Goal: Check status: Check status

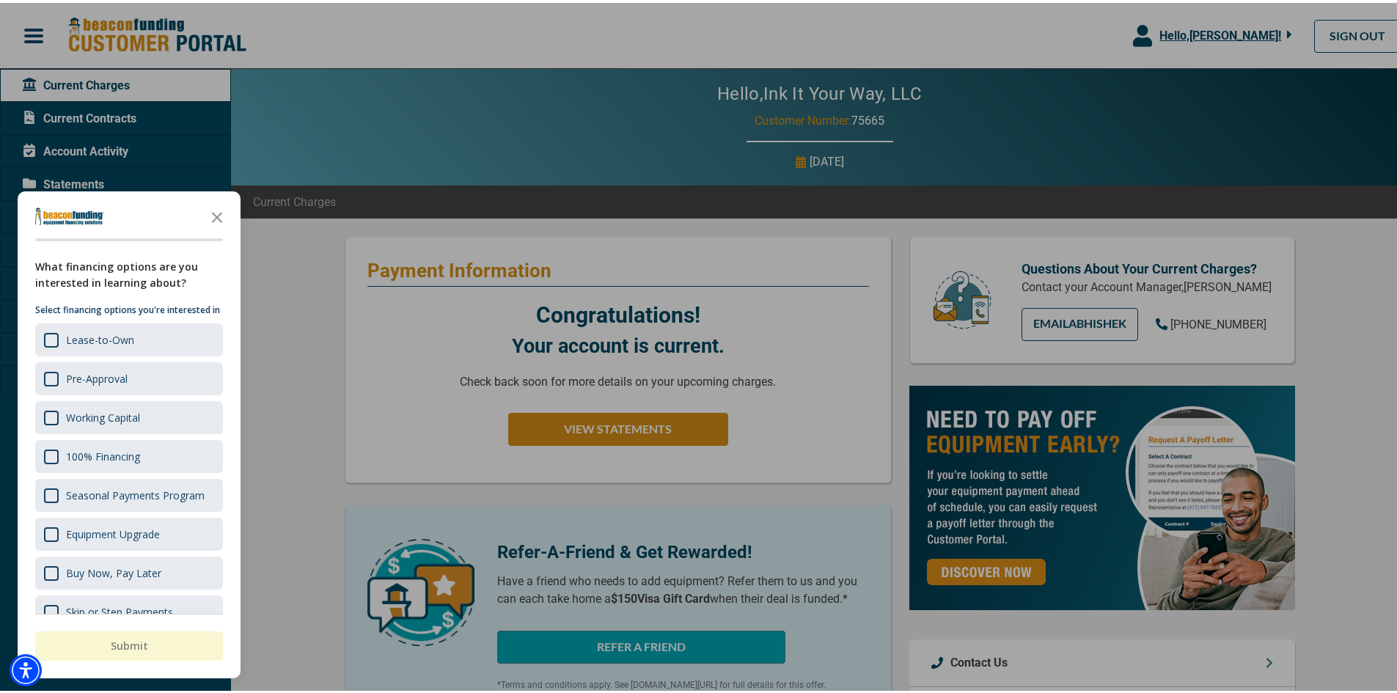
click at [212, 215] on icon "Close the survey" at bounding box center [216, 213] width 29 height 29
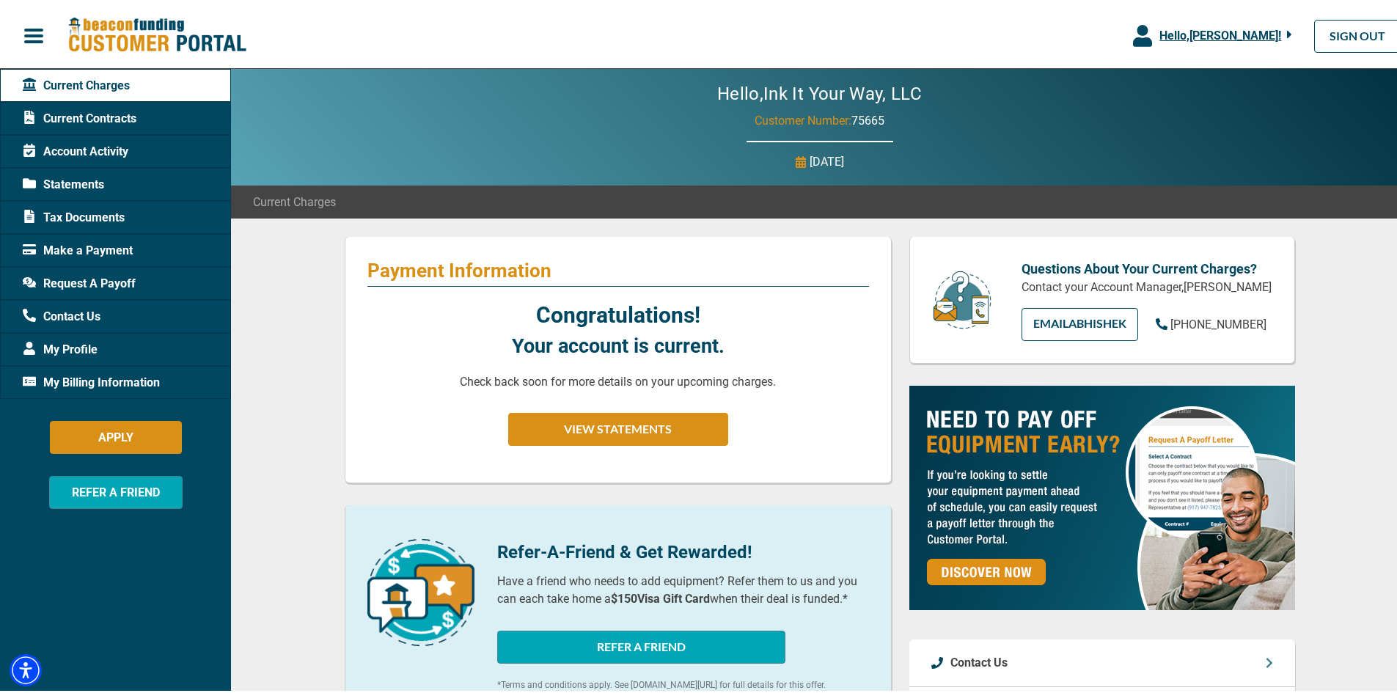
click at [94, 100] on div "Current Contracts" at bounding box center [115, 115] width 231 height 33
click at [93, 115] on span "Current Contracts" at bounding box center [80, 116] width 114 height 18
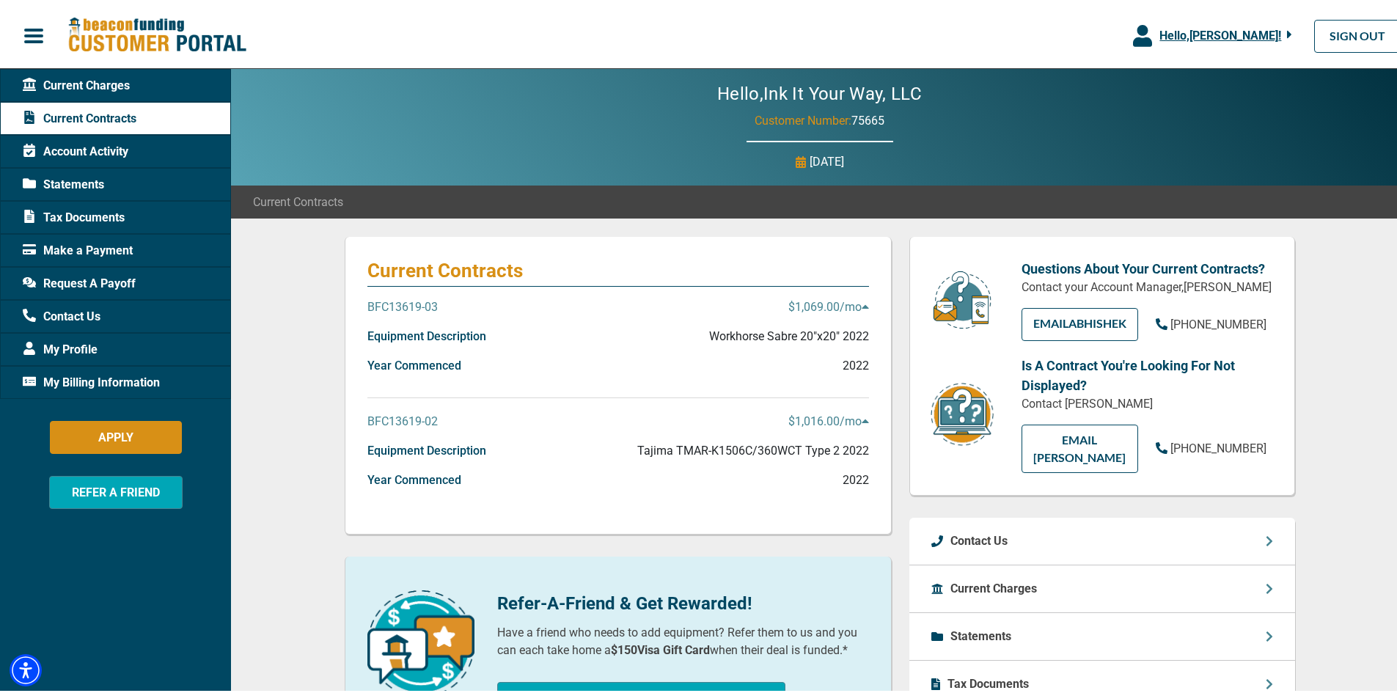
click at [412, 312] on p "BFC13619-03" at bounding box center [402, 305] width 70 height 18
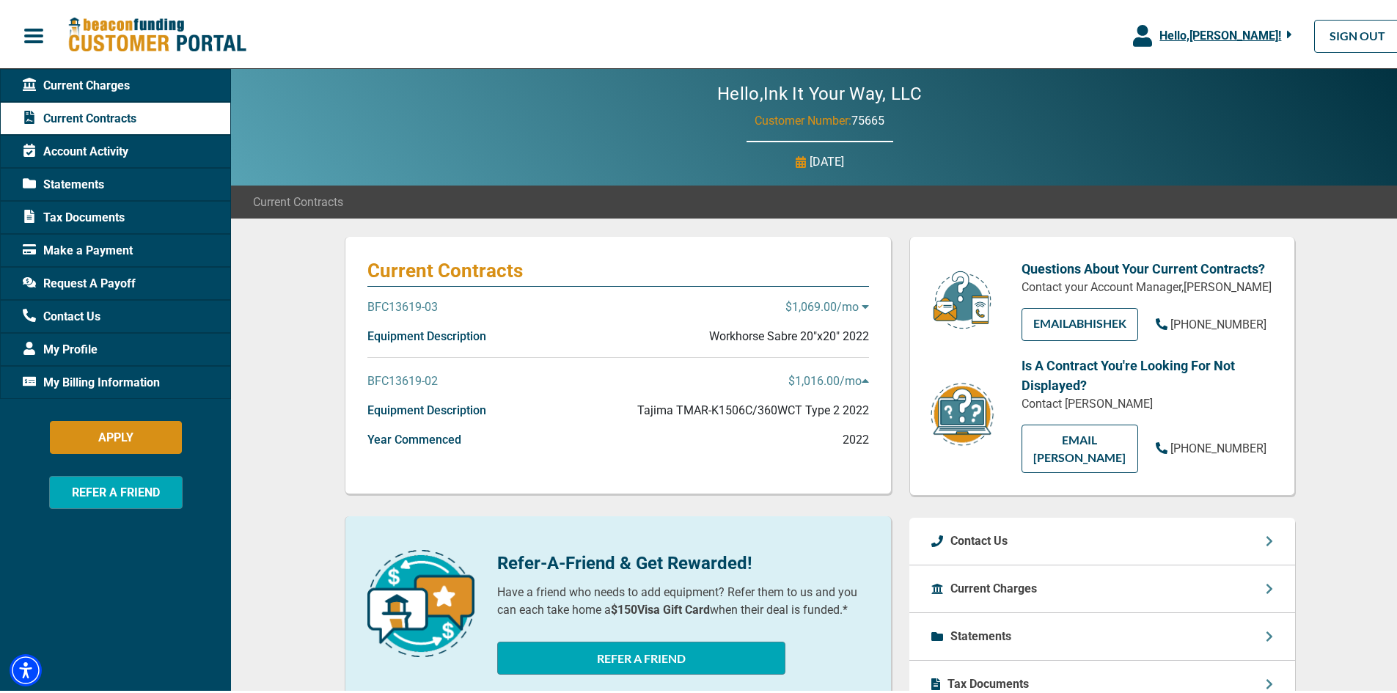
click at [412, 312] on p "BFC13619-03" at bounding box center [402, 305] width 70 height 18
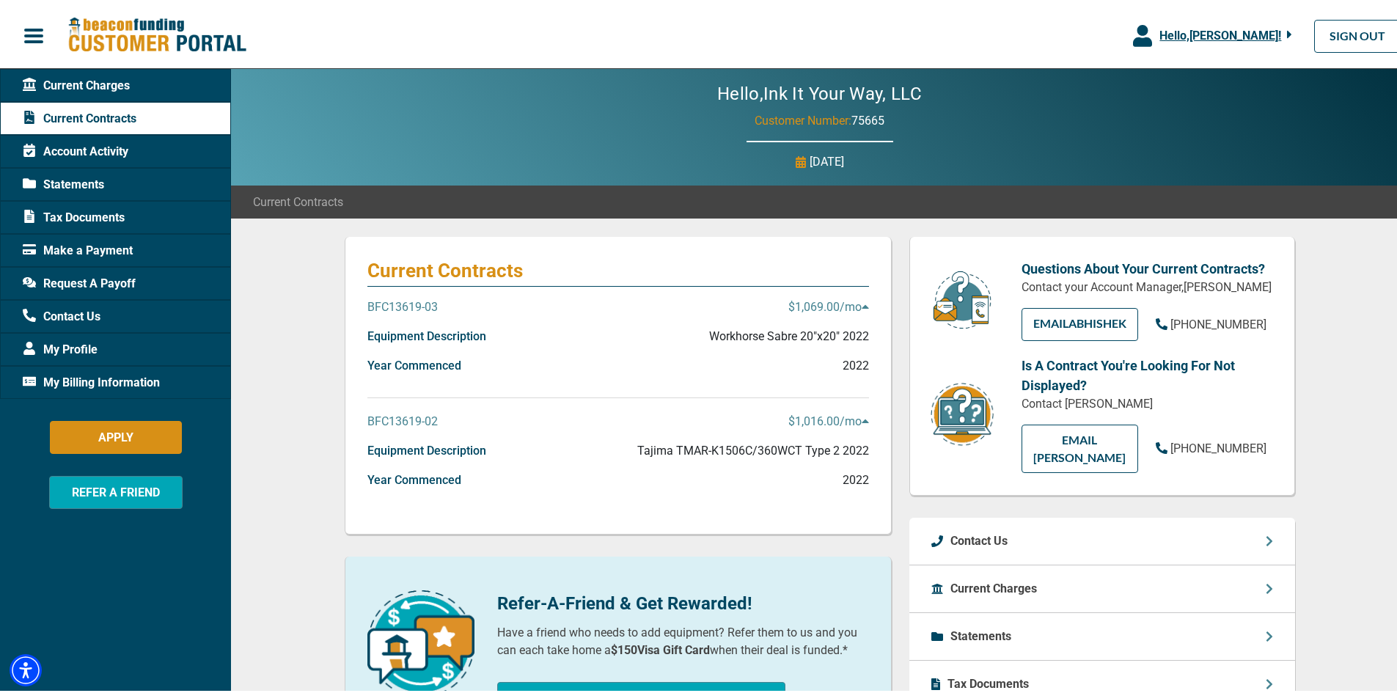
click at [99, 213] on span "Tax Documents" at bounding box center [74, 215] width 102 height 18
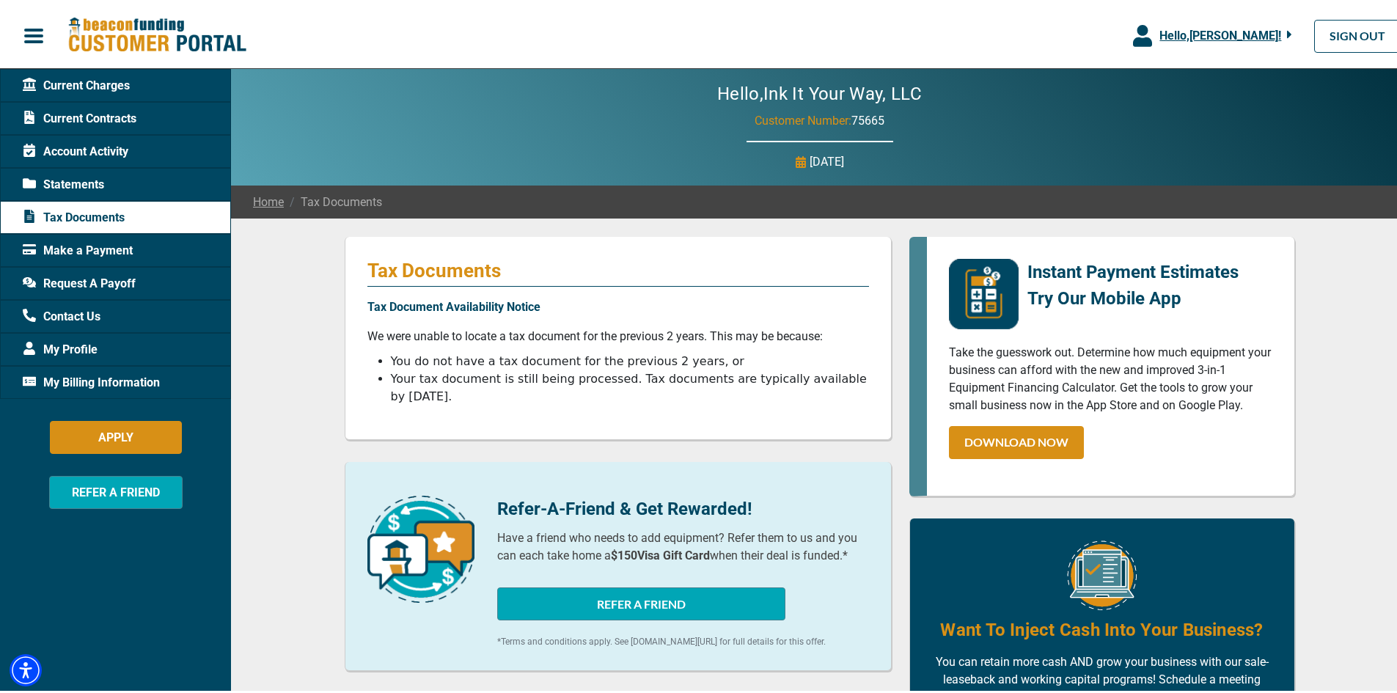
click at [86, 120] on span "Current Contracts" at bounding box center [80, 116] width 114 height 18
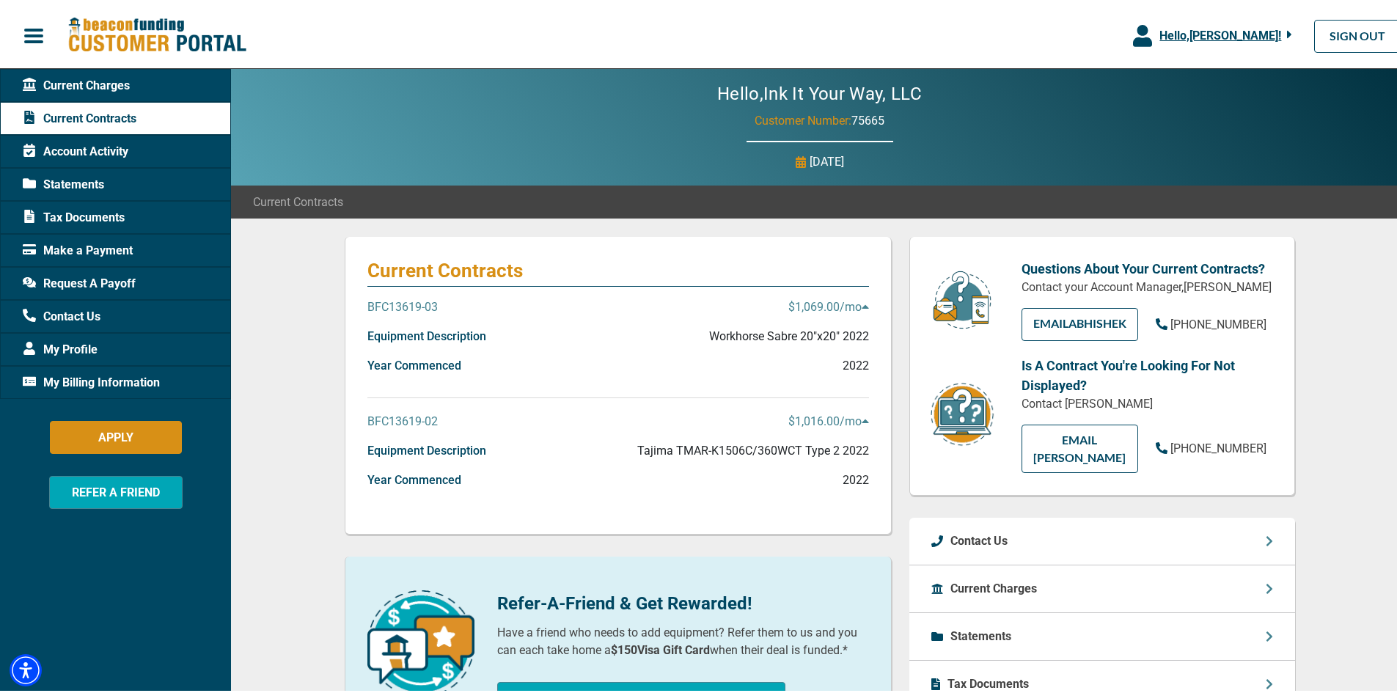
click at [396, 313] on p "BFC13619-03" at bounding box center [402, 305] width 70 height 18
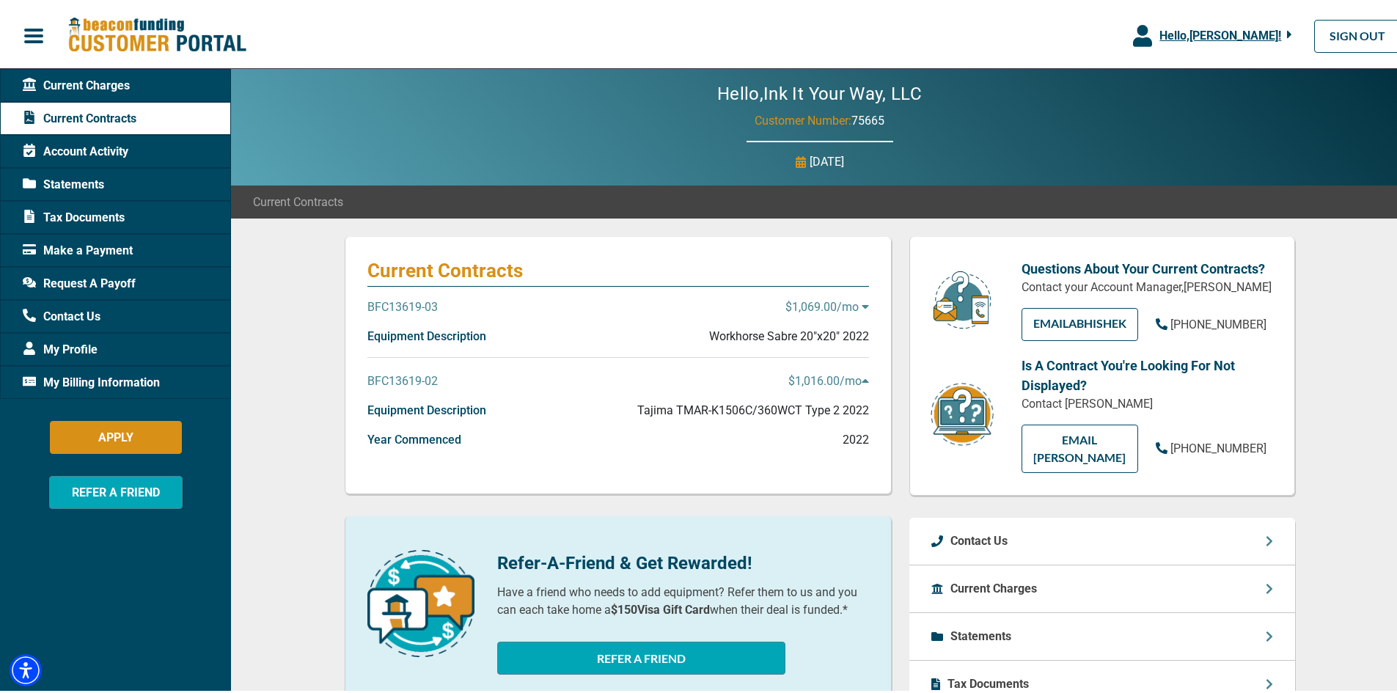
click at [397, 309] on p "BFC13619-03" at bounding box center [402, 305] width 70 height 18
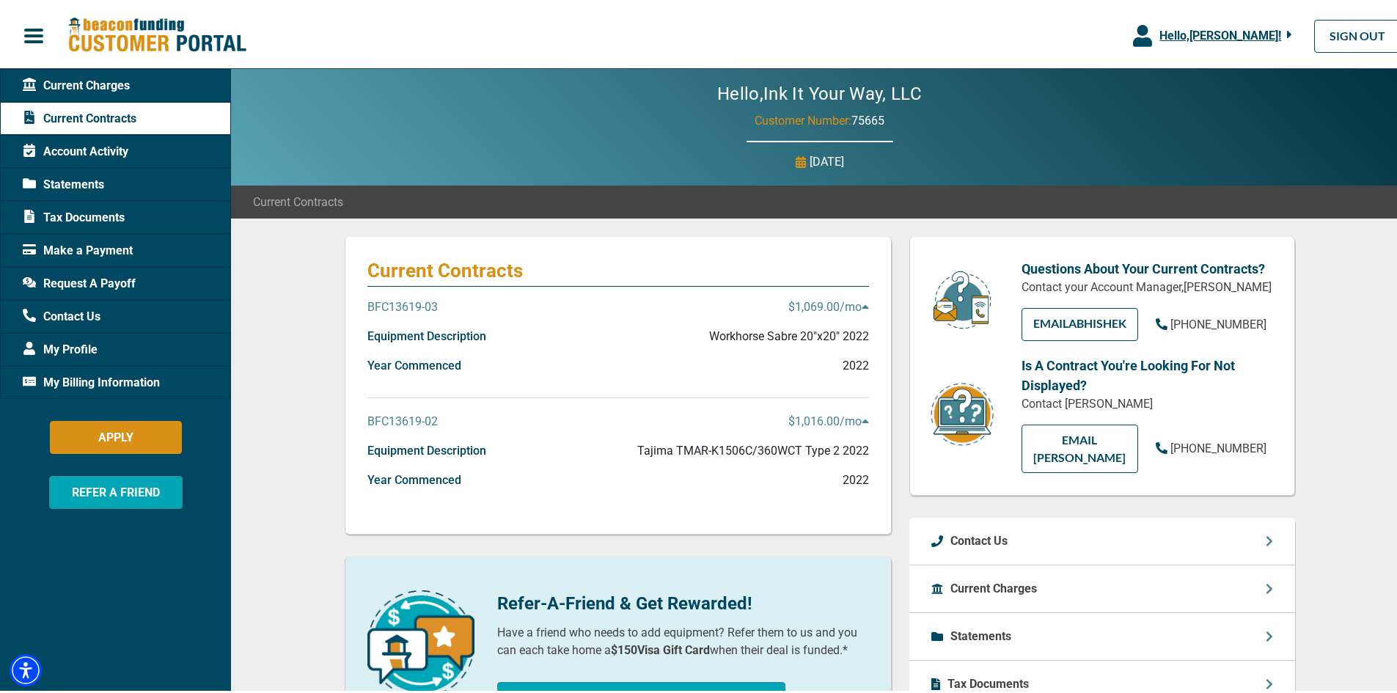
click at [399, 308] on p "BFC13619-03" at bounding box center [402, 305] width 70 height 18
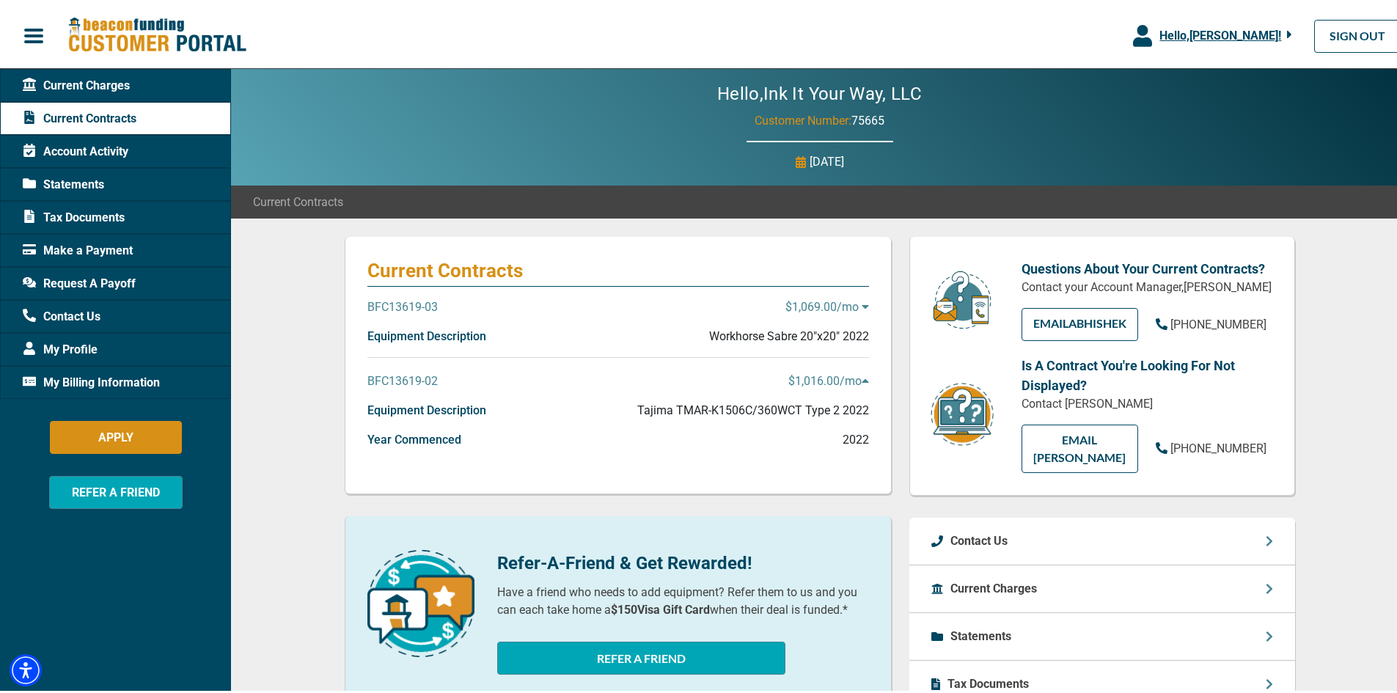
click at [399, 308] on p "BFC13619-03" at bounding box center [402, 305] width 70 height 18
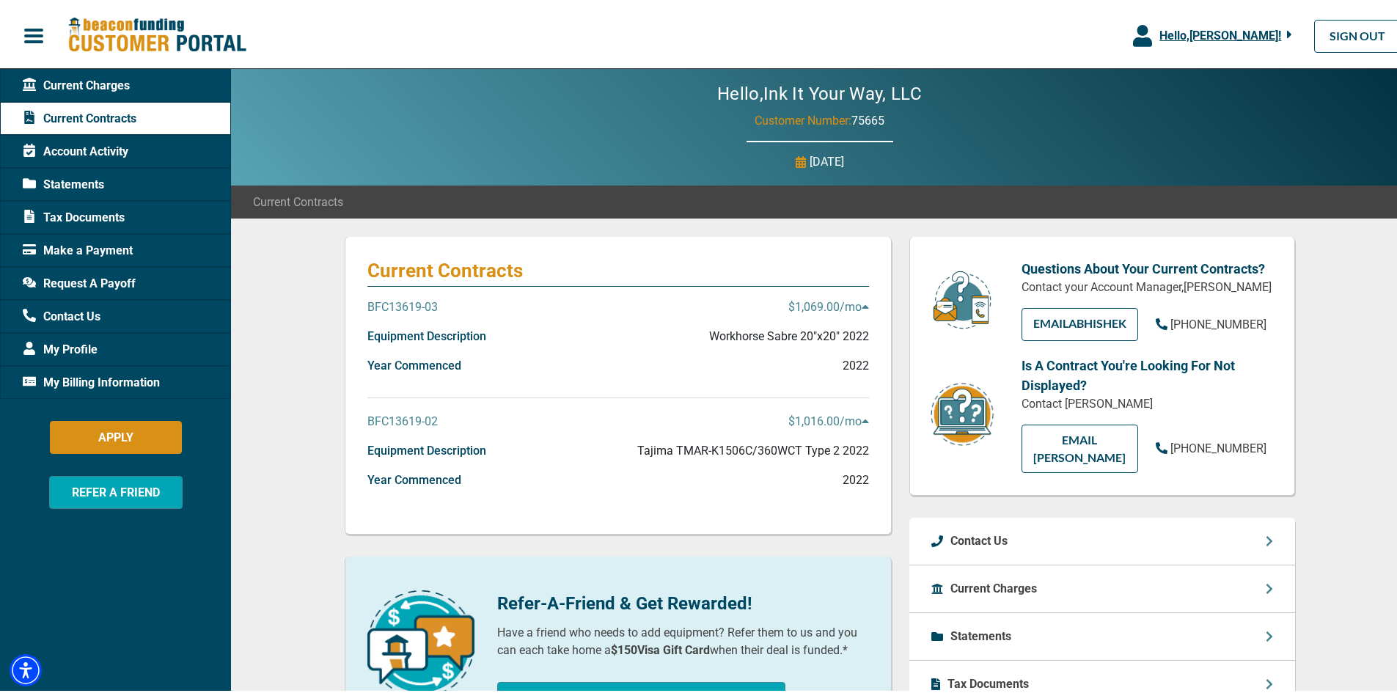
click at [851, 342] on p "Workhorse Sabre 20"x20" 2022" at bounding box center [789, 334] width 160 height 18
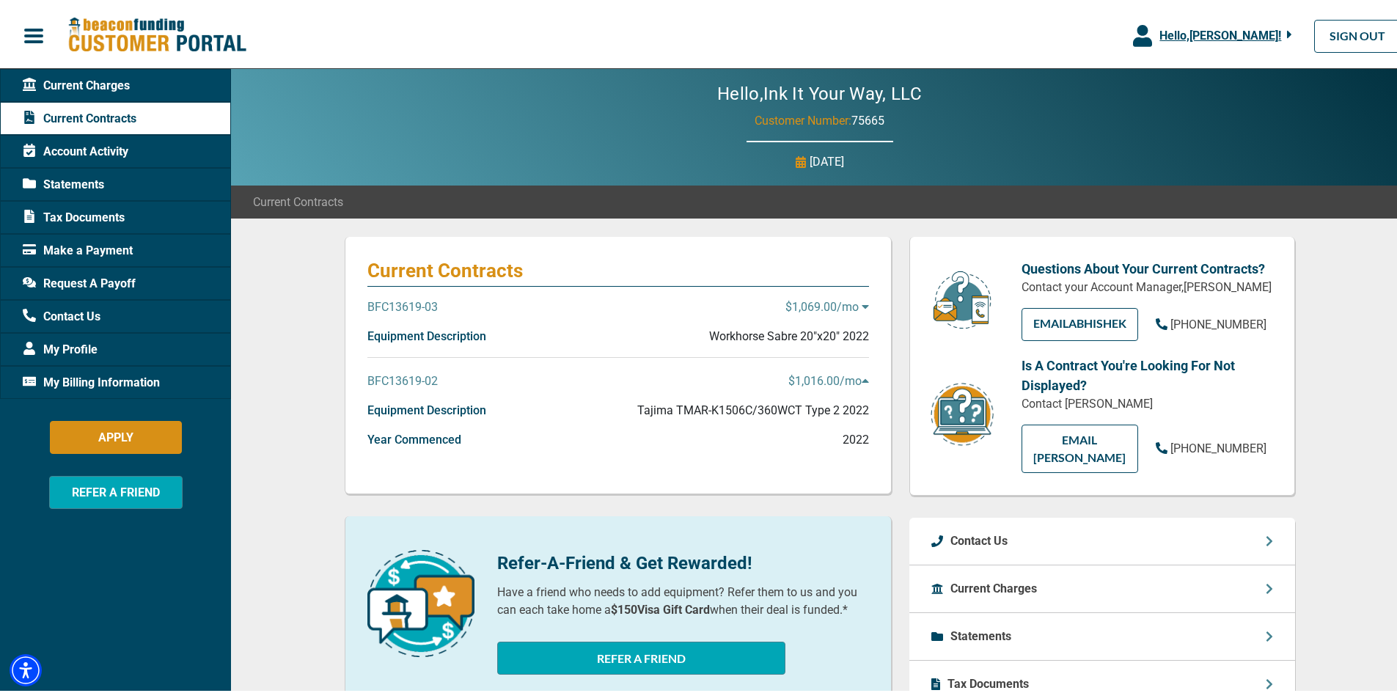
click at [851, 342] on p "Workhorse Sabre 20"x20" 2022" at bounding box center [789, 334] width 160 height 18
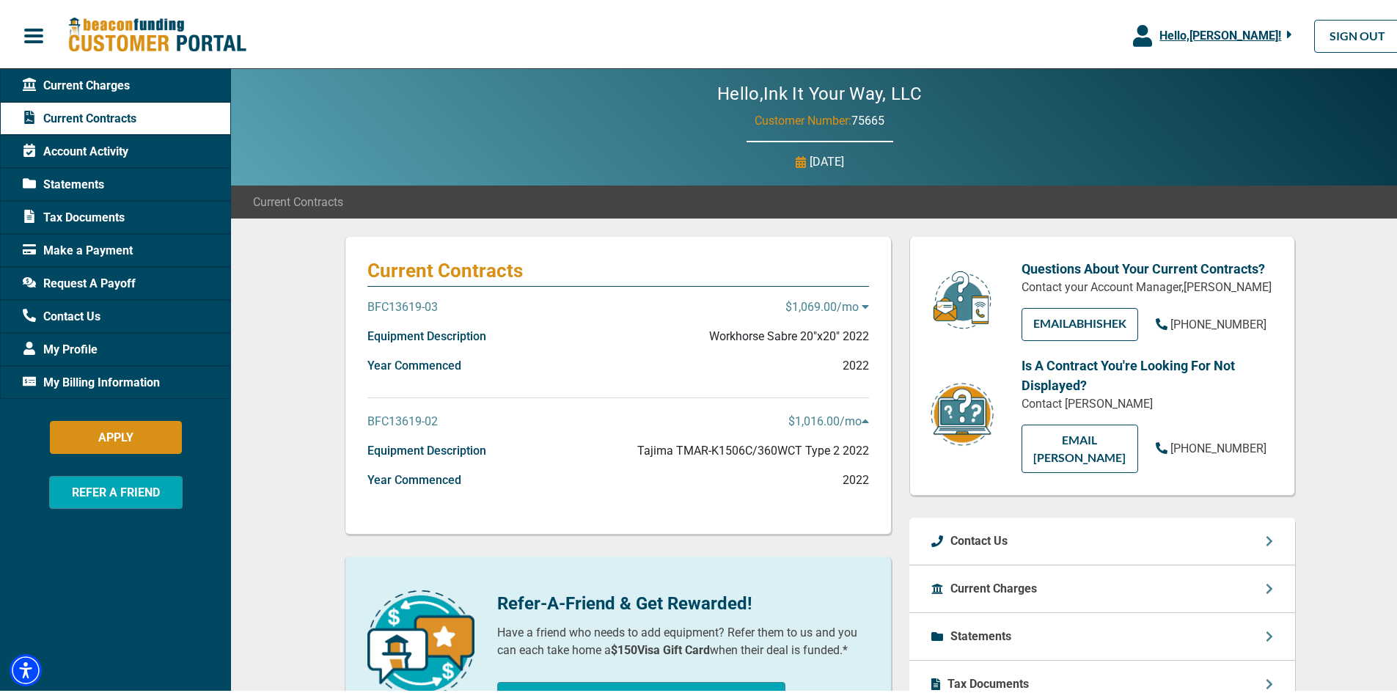
click at [843, 370] on p "2022" at bounding box center [856, 363] width 26 height 18
click at [96, 182] on span "Statements" at bounding box center [63, 182] width 81 height 18
